Goal: Task Accomplishment & Management: Manage account settings

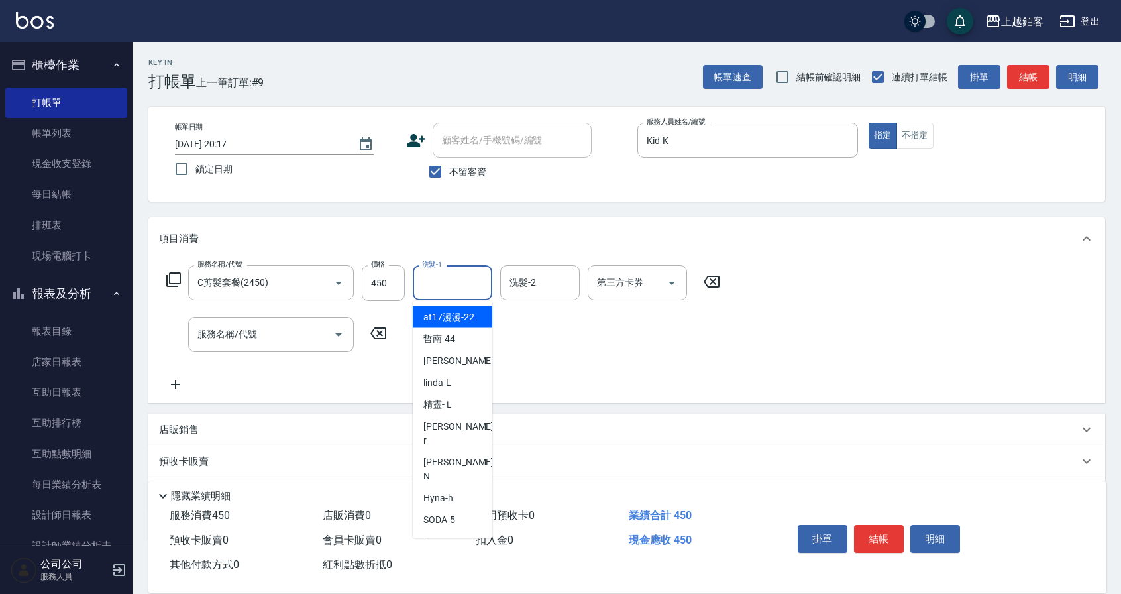
click at [464, 271] on input "洗髮-1" at bounding box center [453, 282] width 68 height 23
type input "5"
type input "哲南-44"
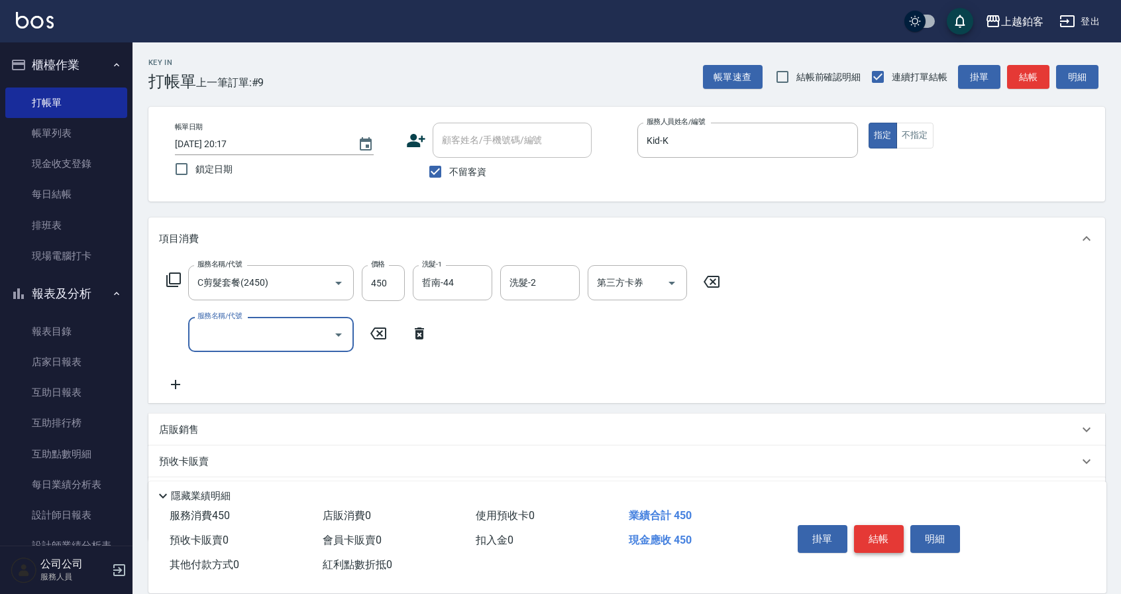
click at [862, 547] on button "結帳" at bounding box center [879, 539] width 50 height 28
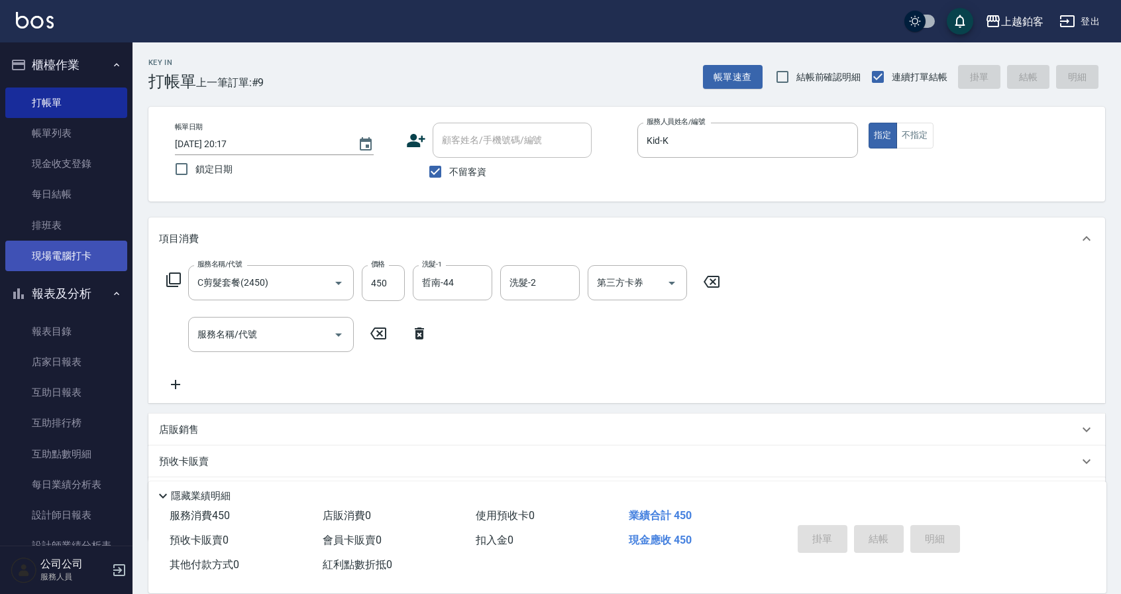
type input "[DATE] 21:44"
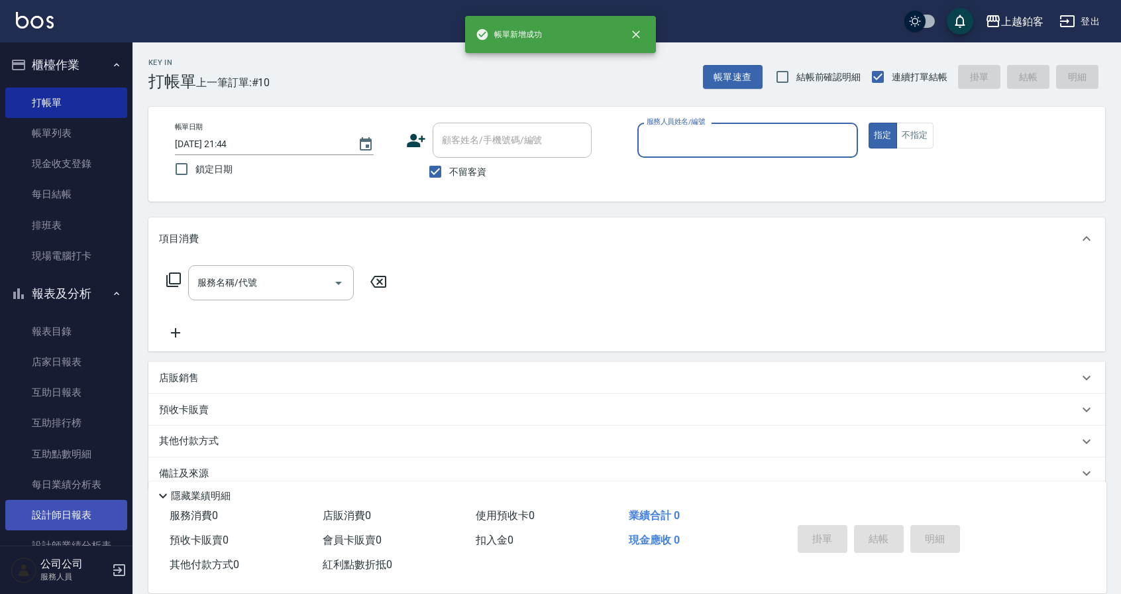
click at [60, 514] on link "設計師日報表" at bounding box center [66, 515] width 122 height 30
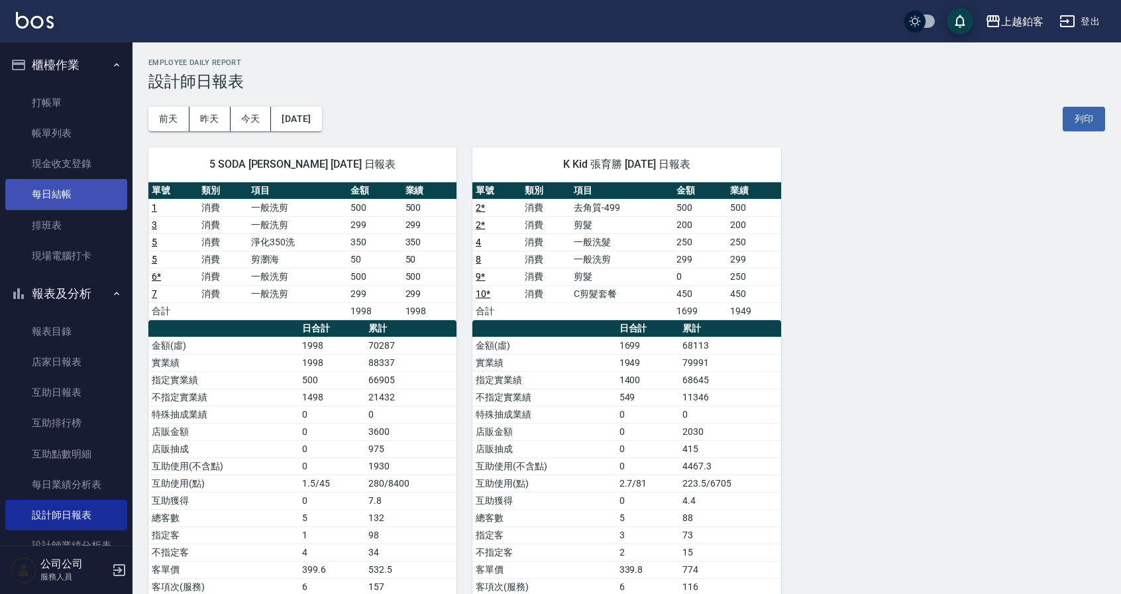
scroll to position [3, 0]
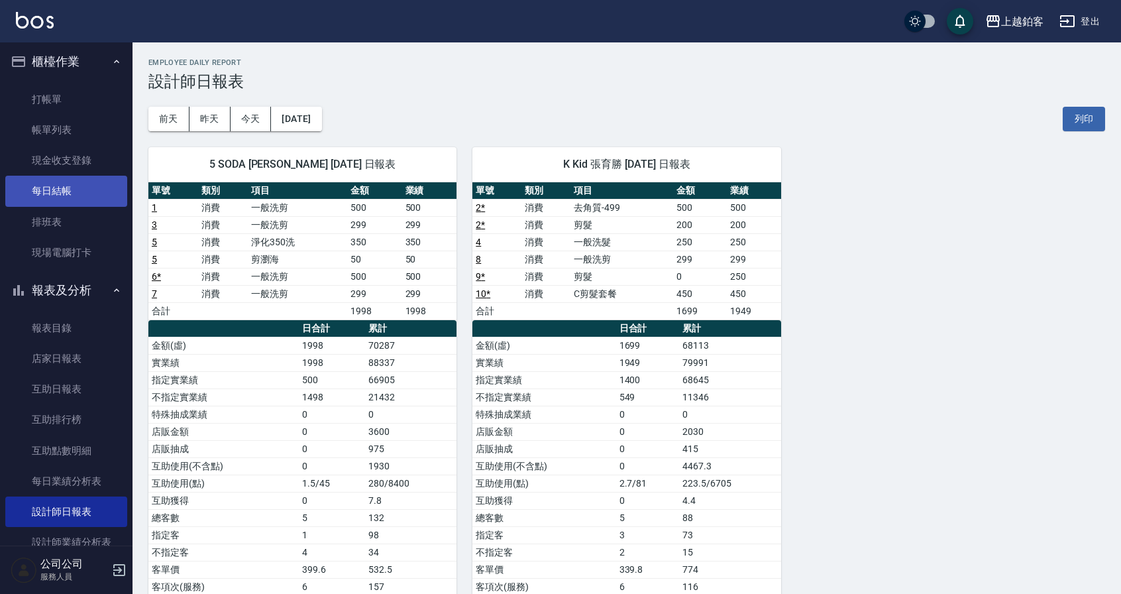
click at [66, 191] on link "每日結帳" at bounding box center [66, 191] width 122 height 30
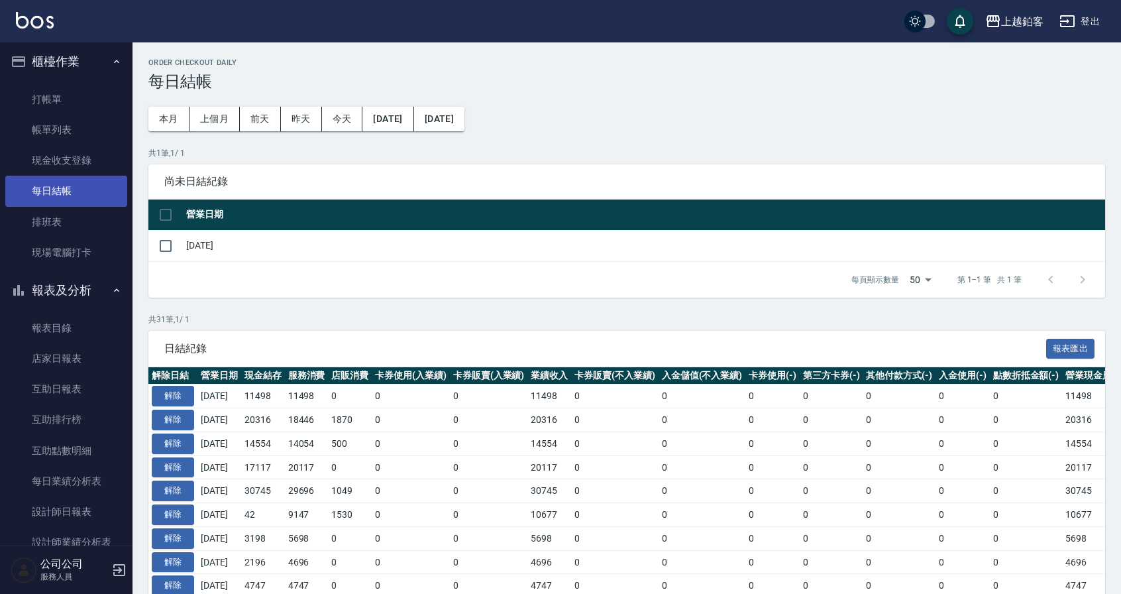
scroll to position [9, 0]
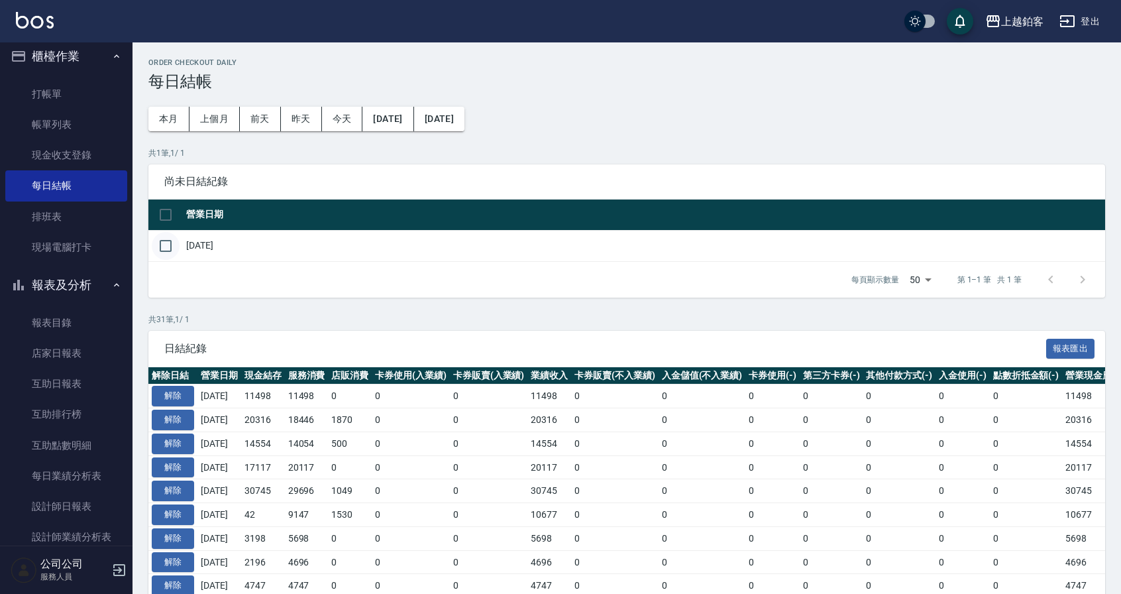
click at [173, 246] on input "checkbox" at bounding box center [166, 246] width 28 height 28
checkbox input "true"
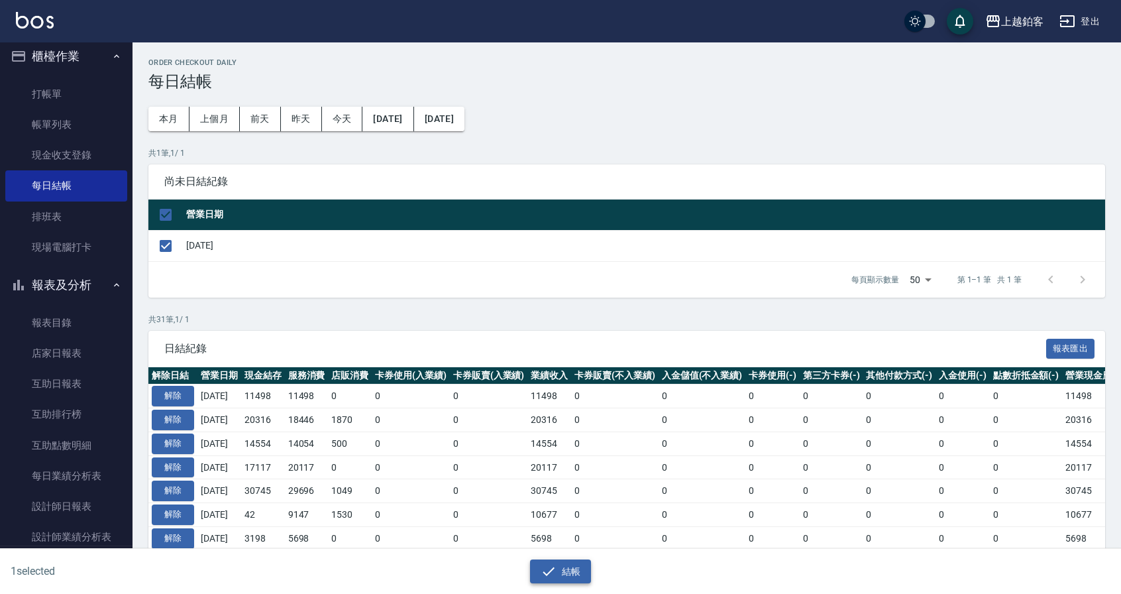
click at [569, 565] on button "結帳" at bounding box center [561, 571] width 62 height 25
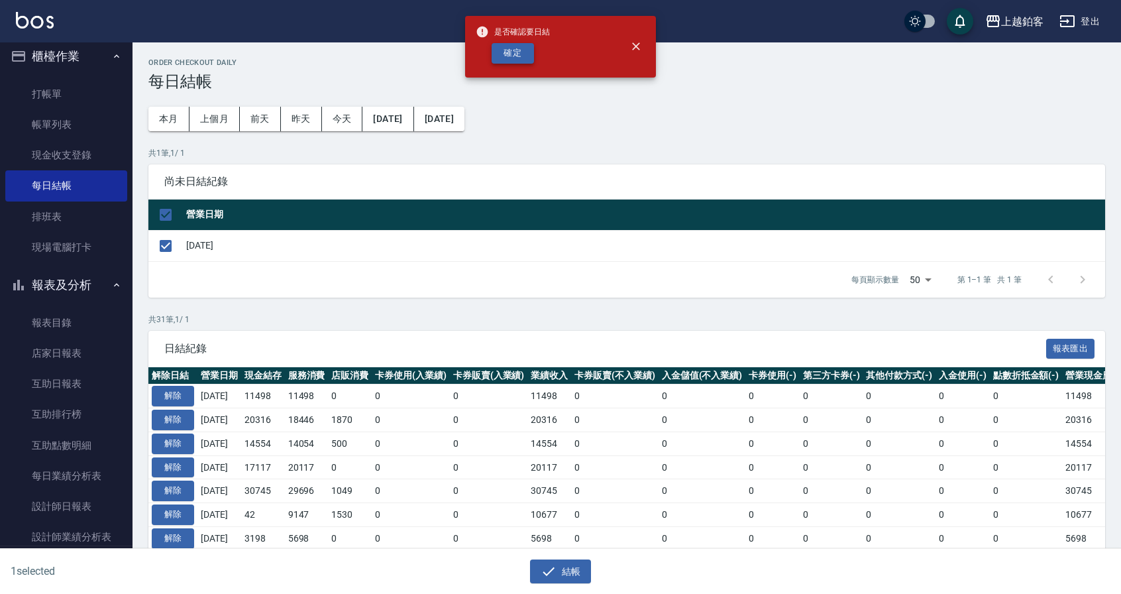
click at [520, 47] on button "確定" at bounding box center [513, 53] width 42 height 21
checkbox input "false"
